Goal: Transaction & Acquisition: Purchase product/service

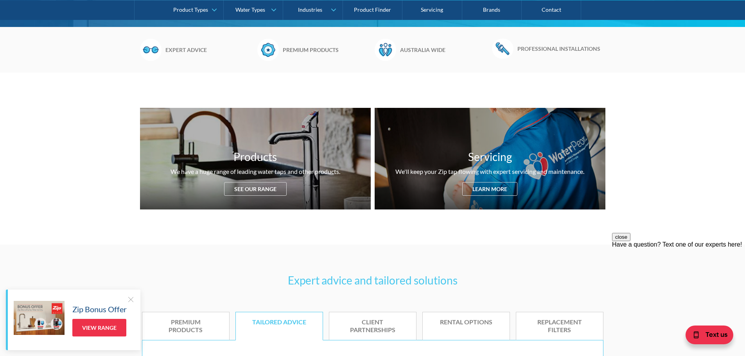
scroll to position [191, 0]
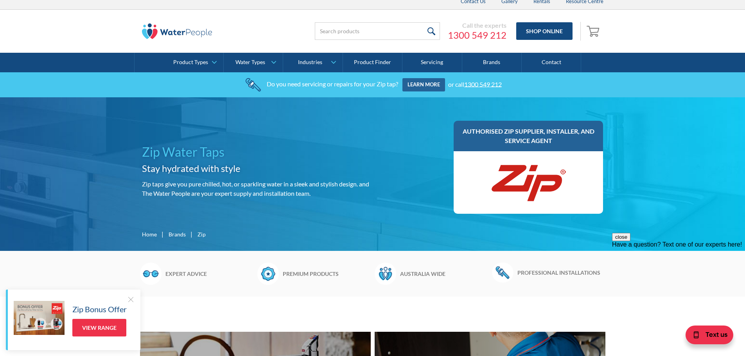
scroll to position [0, 0]
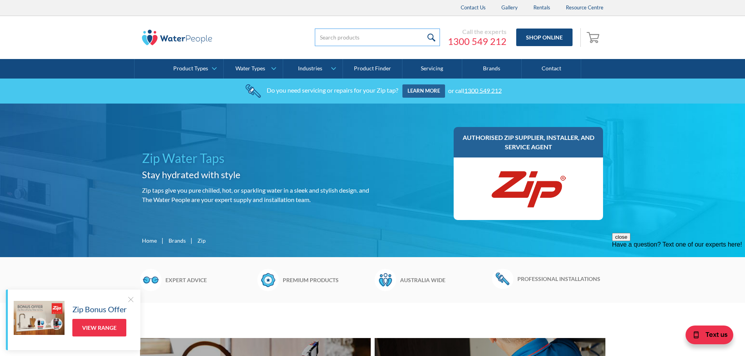
click at [357, 32] on input "search" at bounding box center [377, 38] width 125 height 18
type input "93703"
click at [423, 29] on input "submit" at bounding box center [431, 38] width 17 height 18
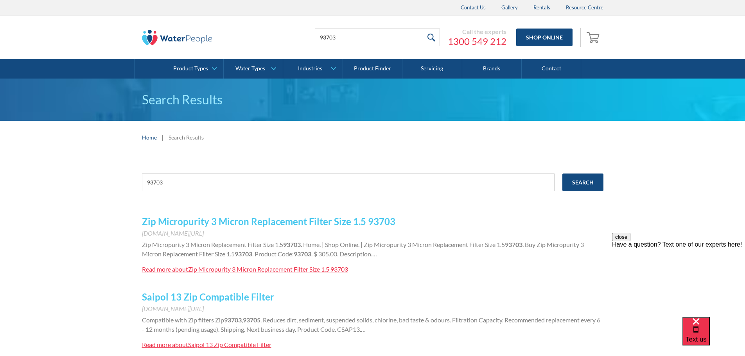
click at [305, 221] on link "Zip Micropurity 3 Micron Replacement Filter Size 1.5 93703" at bounding box center [268, 221] width 253 height 11
